Goal: Find specific page/section: Find specific page/section

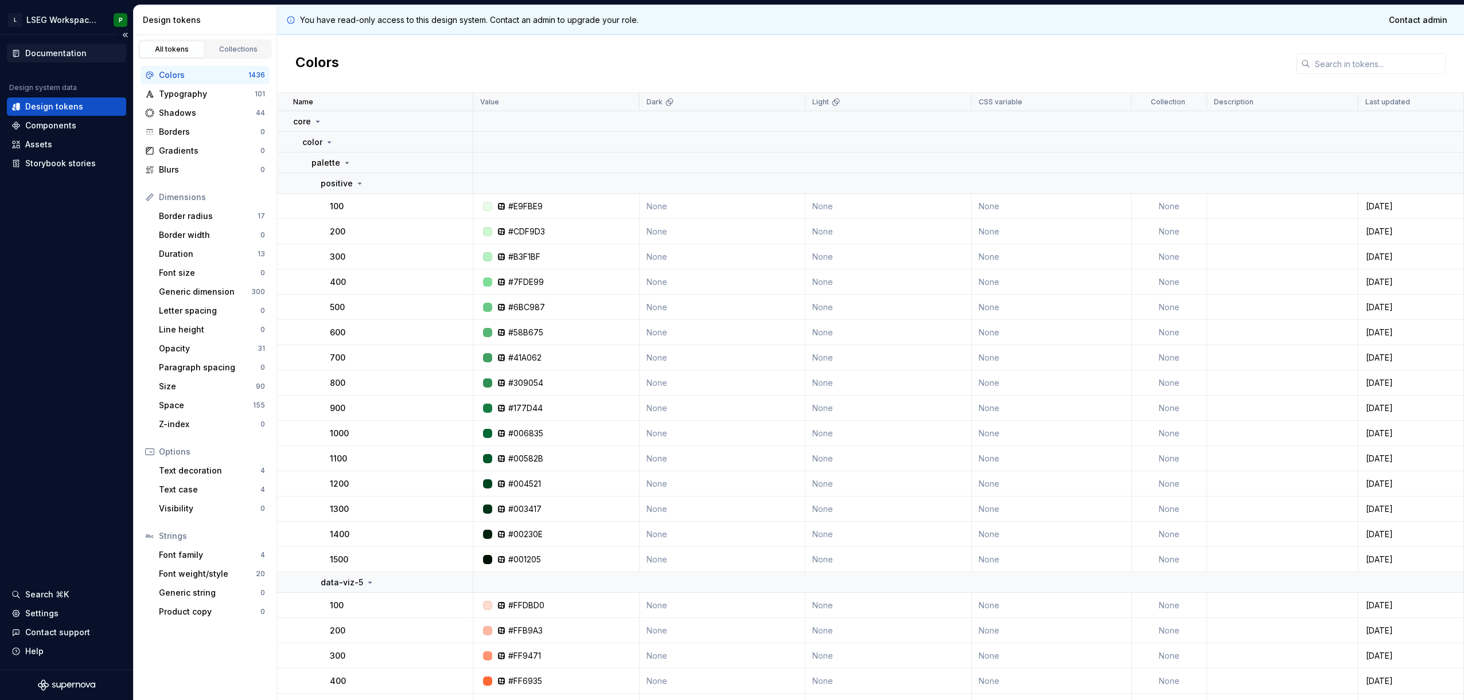
click at [54, 50] on div "Documentation" at bounding box center [55, 53] width 61 height 11
